Goal: Use online tool/utility: Utilize a website feature to perform a specific function

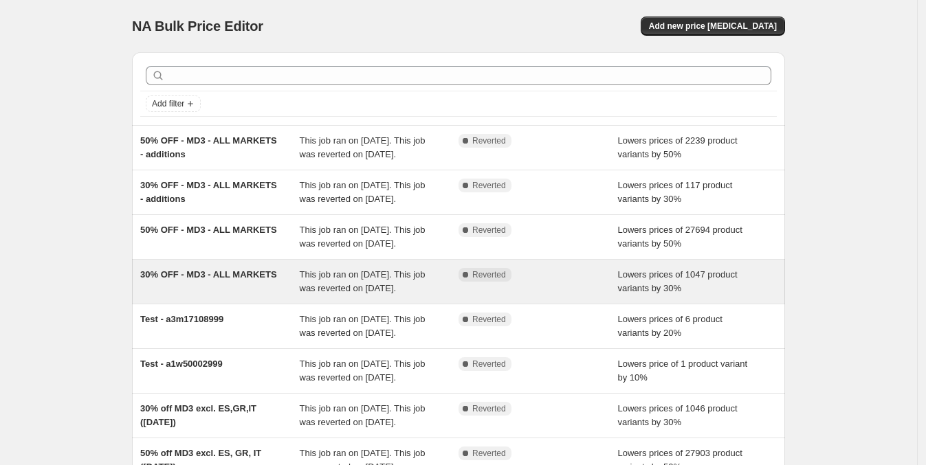
click at [224, 280] on span "30% OFF - MD3 - ALL MARKETS" at bounding box center [208, 274] width 137 height 10
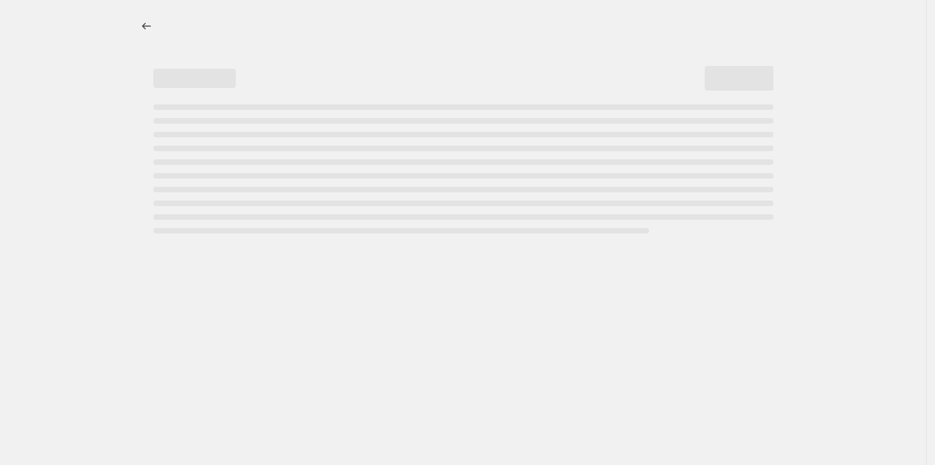
select select "percentage"
select select "collection"
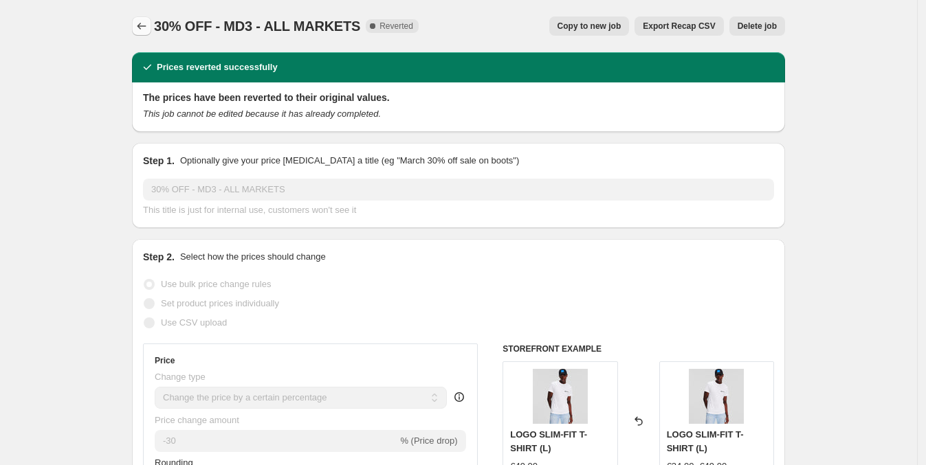
click at [141, 29] on icon "Price change jobs" at bounding box center [142, 26] width 14 height 14
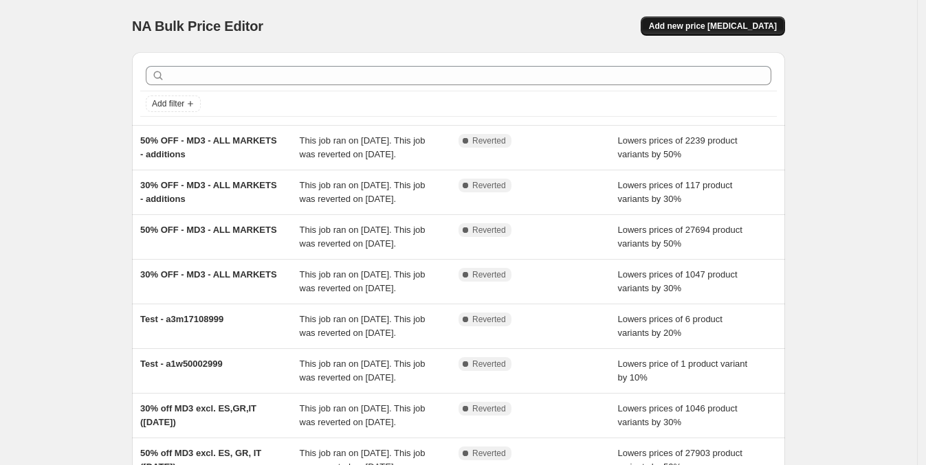
click at [742, 20] on button "Add new price [MEDICAL_DATA]" at bounding box center [713, 25] width 144 height 19
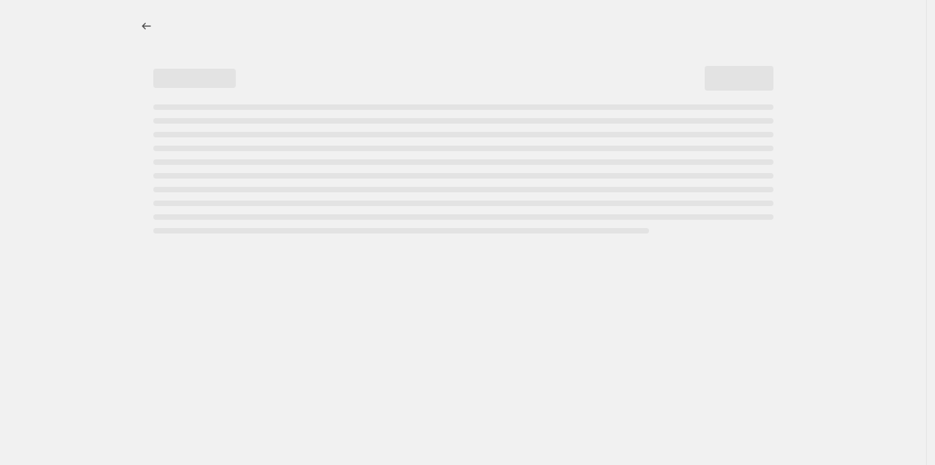
select select "percentage"
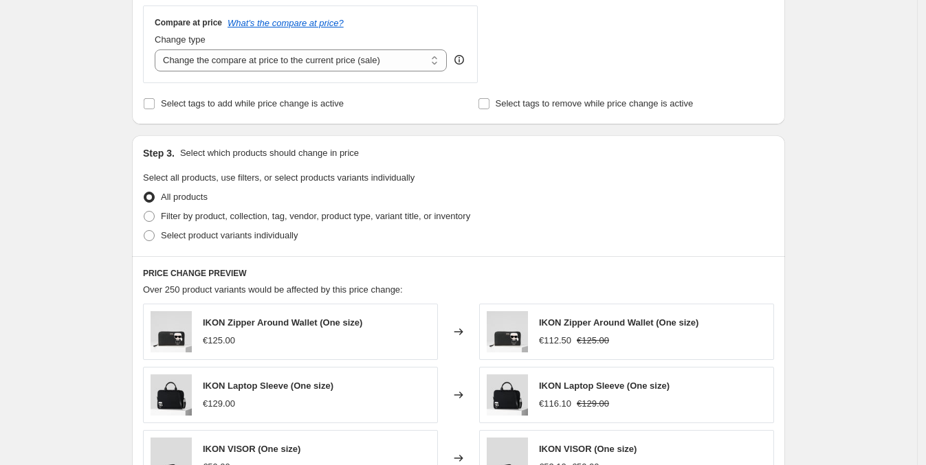
scroll to position [509, 0]
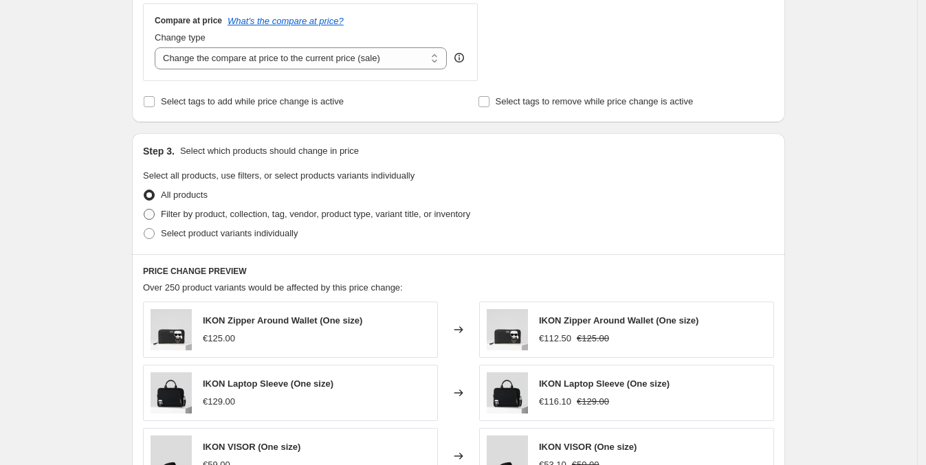
click at [151, 211] on span at bounding box center [149, 214] width 11 height 11
click at [144, 210] on input "Filter by product, collection, tag, vendor, product type, variant title, or inv…" at bounding box center [144, 209] width 1 height 1
radio input "true"
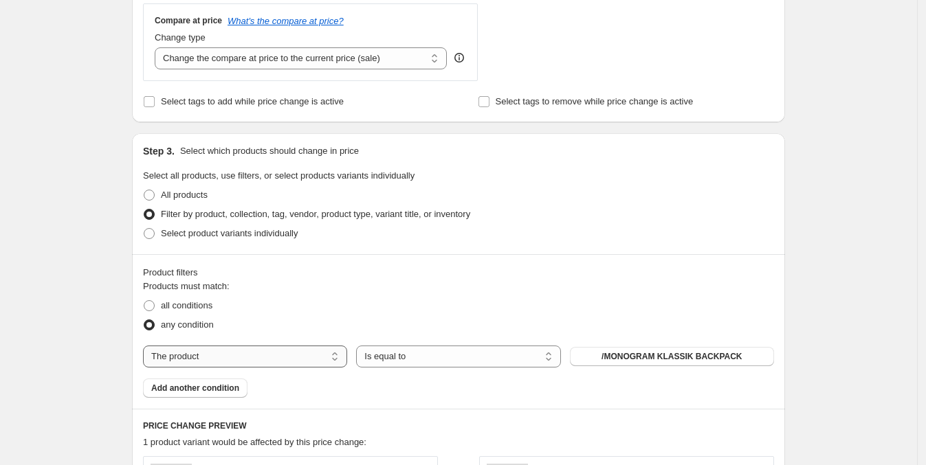
click at [302, 353] on select "The product The product's collection The product's tag The product's vendor The…" at bounding box center [245, 357] width 204 height 22
select select "collection"
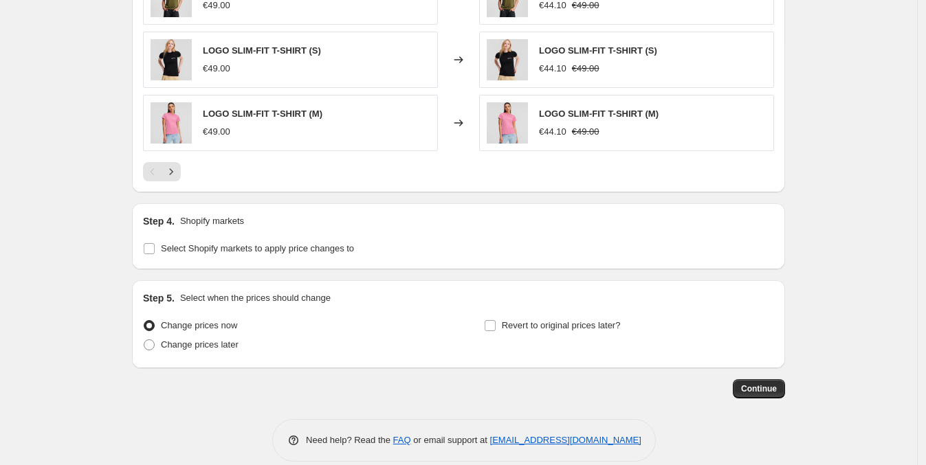
scroll to position [1139, 0]
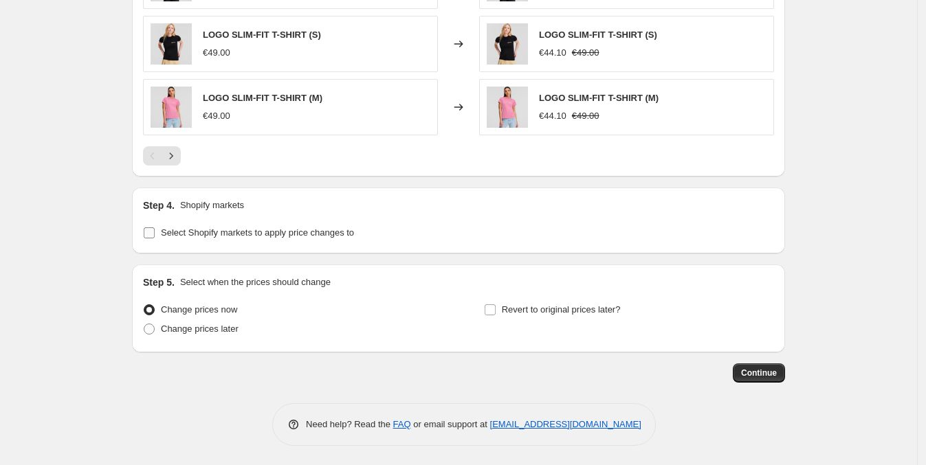
click at [148, 234] on input "Select Shopify markets to apply price changes to" at bounding box center [149, 233] width 11 height 11
checkbox input "true"
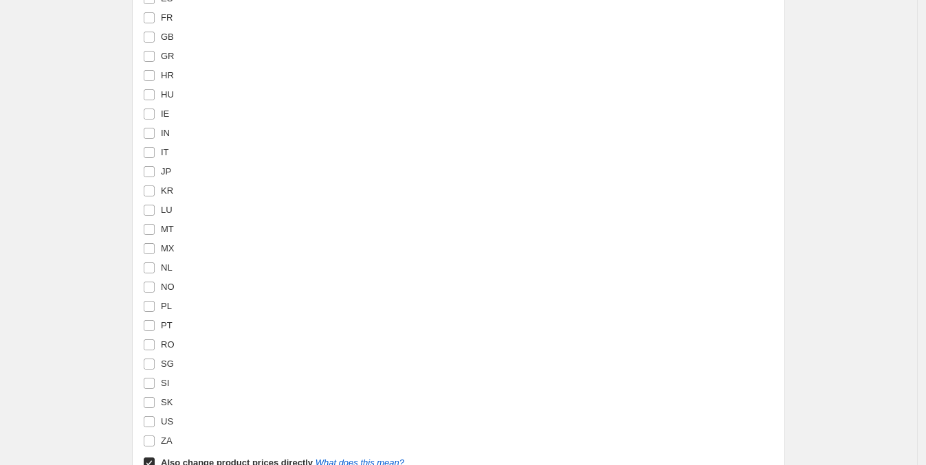
scroll to position [1612, 0]
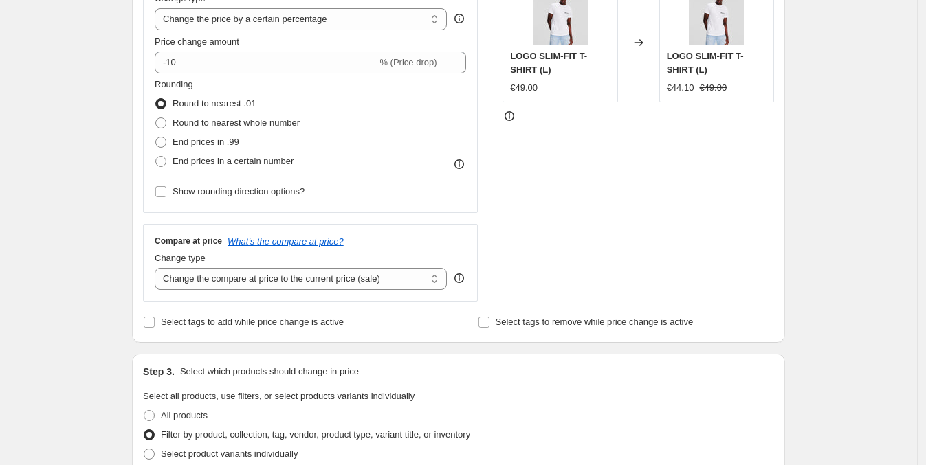
scroll to position [0, 0]
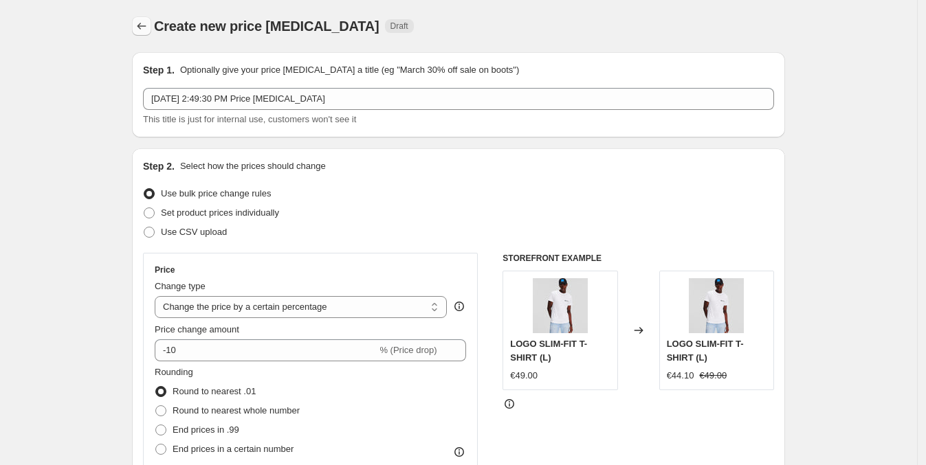
click at [148, 24] on icon "Price change jobs" at bounding box center [142, 26] width 14 height 14
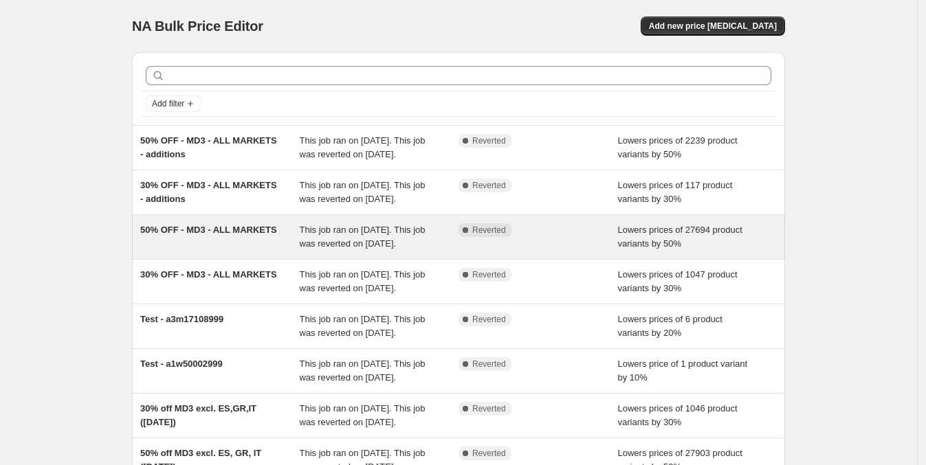
click at [172, 251] on div "50% OFF - MD3 - ALL MARKETS" at bounding box center [219, 236] width 159 height 27
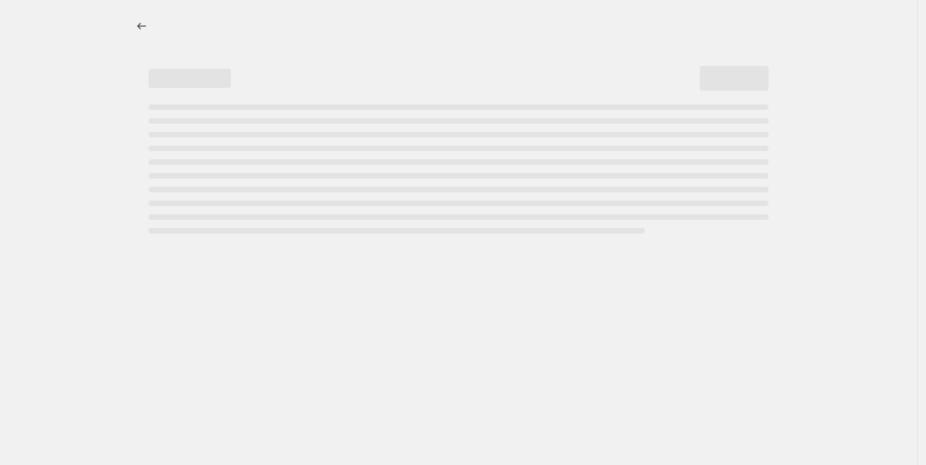
select select "percentage"
select select "collection"
